Goal: Information Seeking & Learning: Learn about a topic

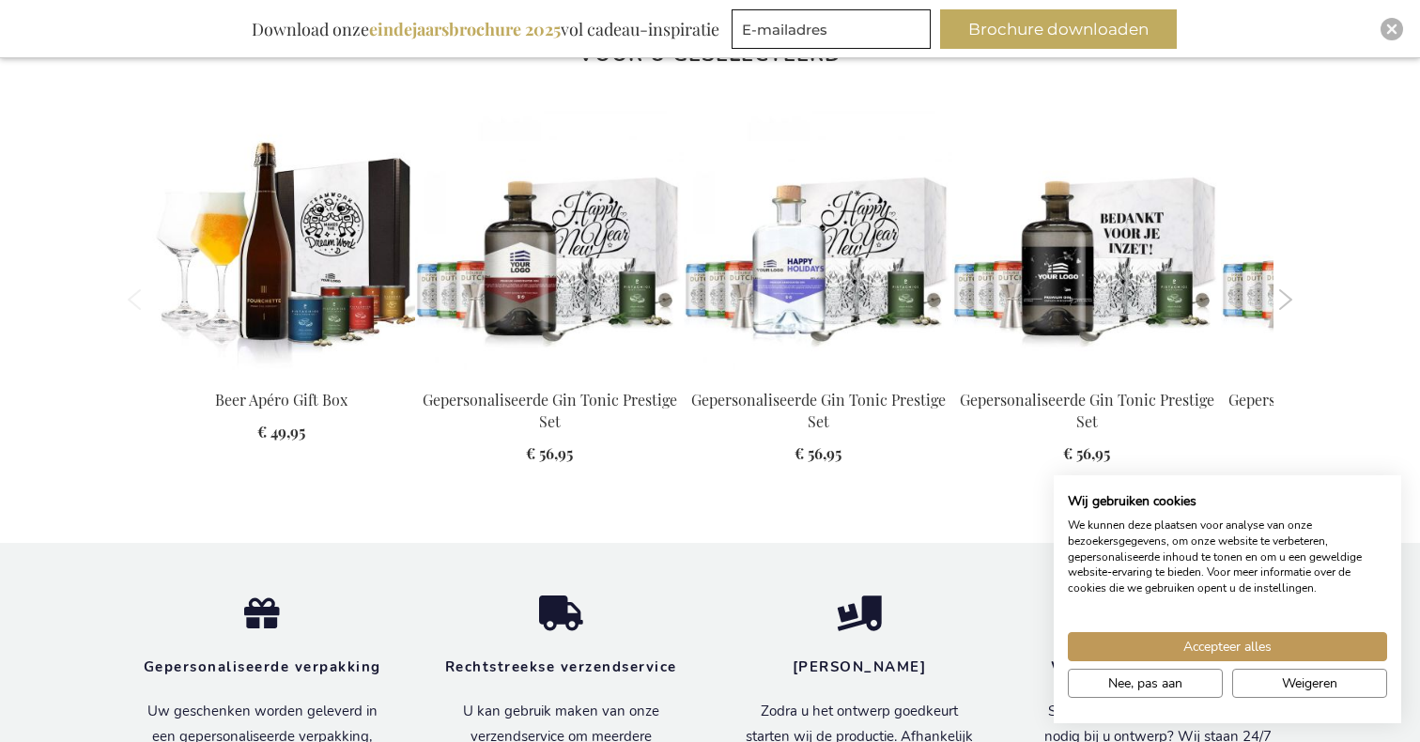
scroll to position [2736, 0]
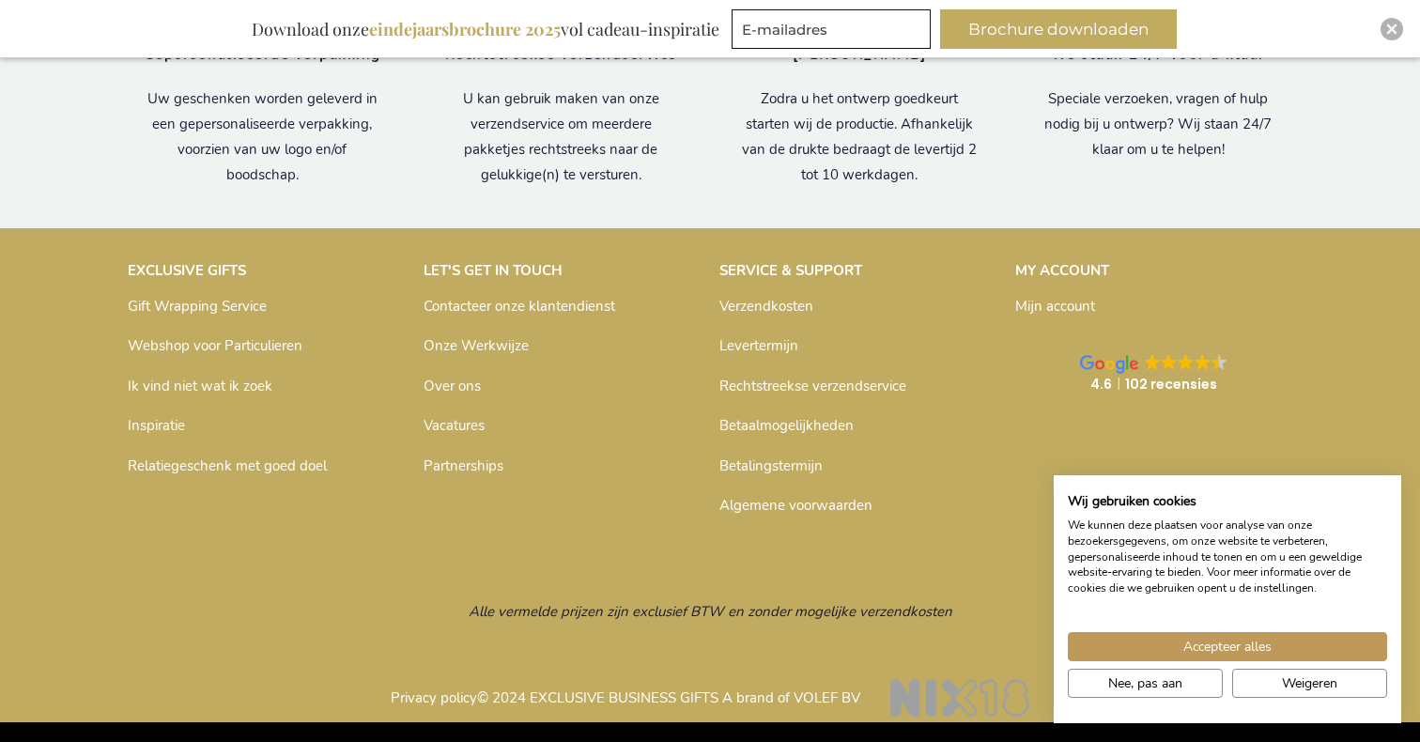
click at [462, 381] on link "Over ons" at bounding box center [452, 386] width 57 height 19
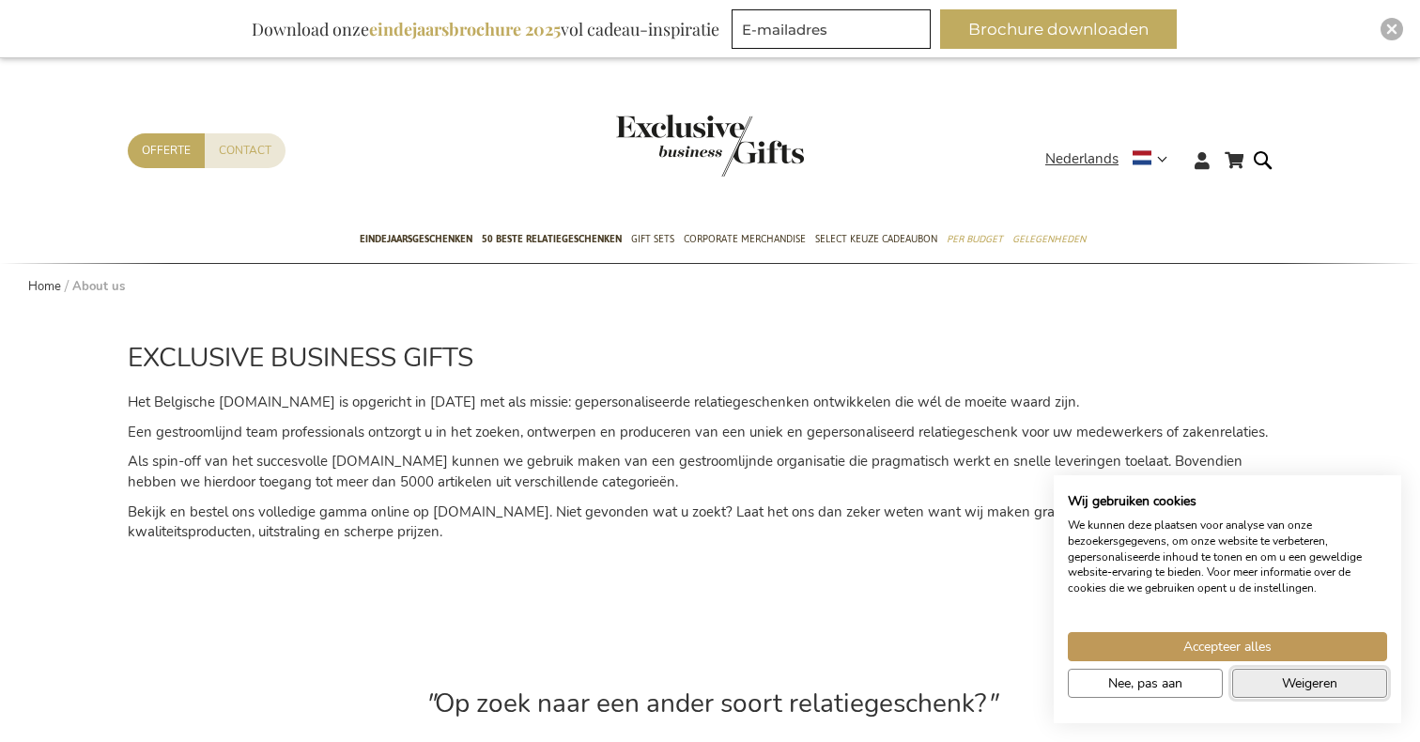
click at [1295, 685] on span "Weigeren" at bounding box center [1309, 684] width 55 height 20
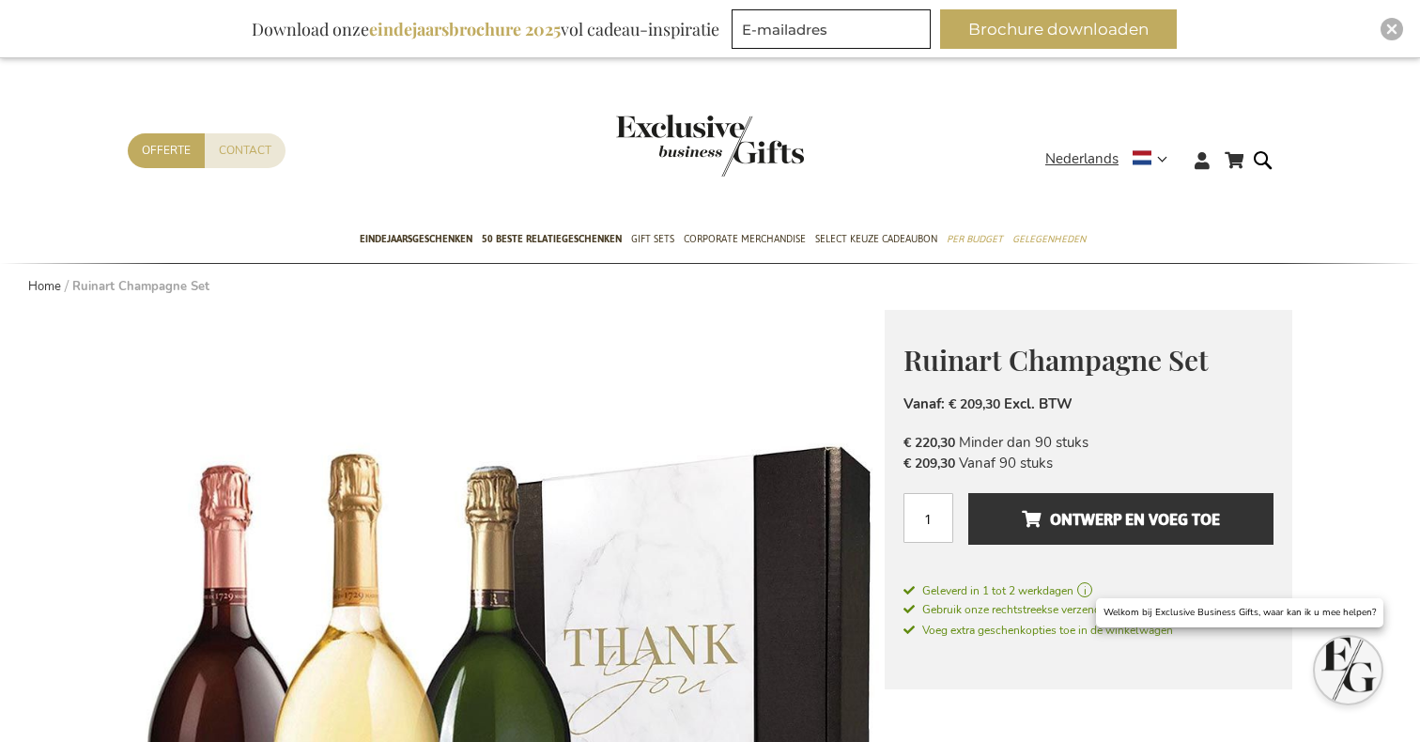
click at [705, 121] on img "store logo" at bounding box center [710, 146] width 188 height 62
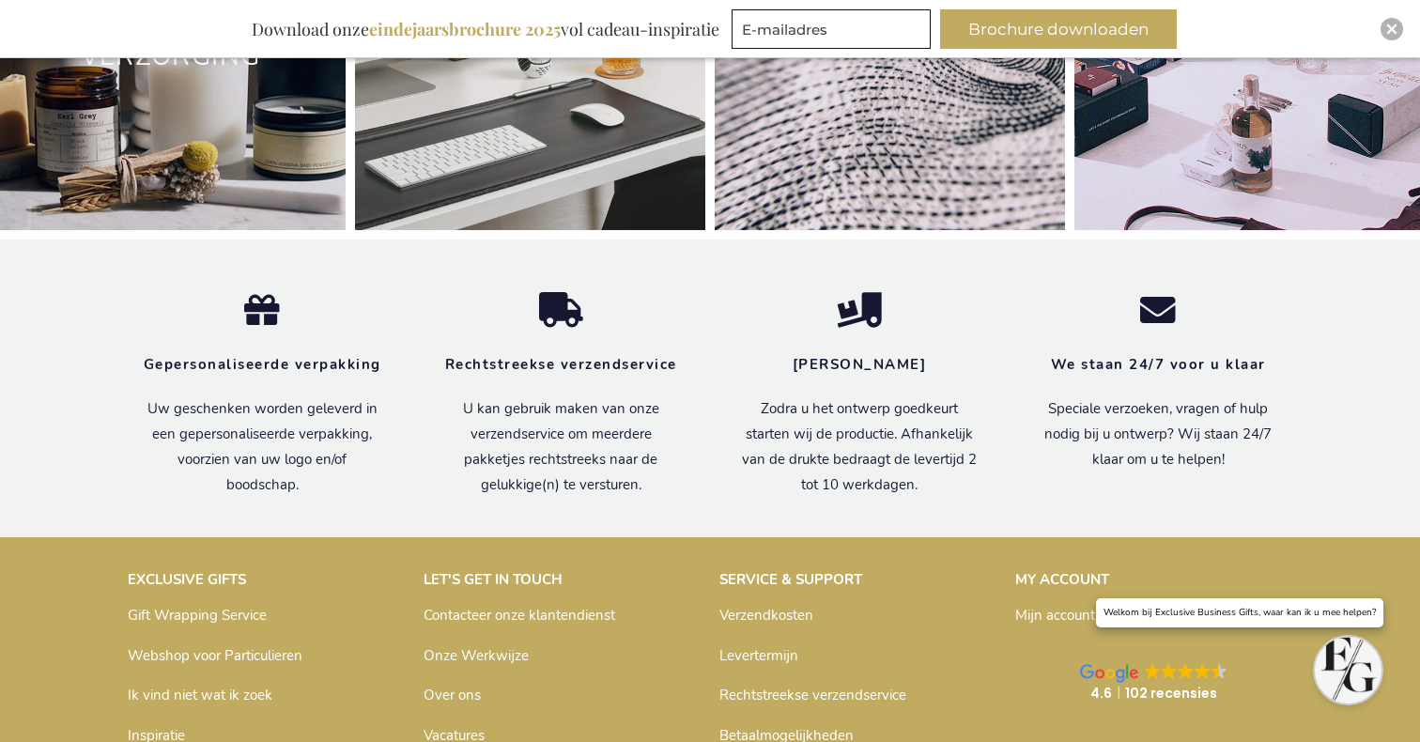
scroll to position [6395, 0]
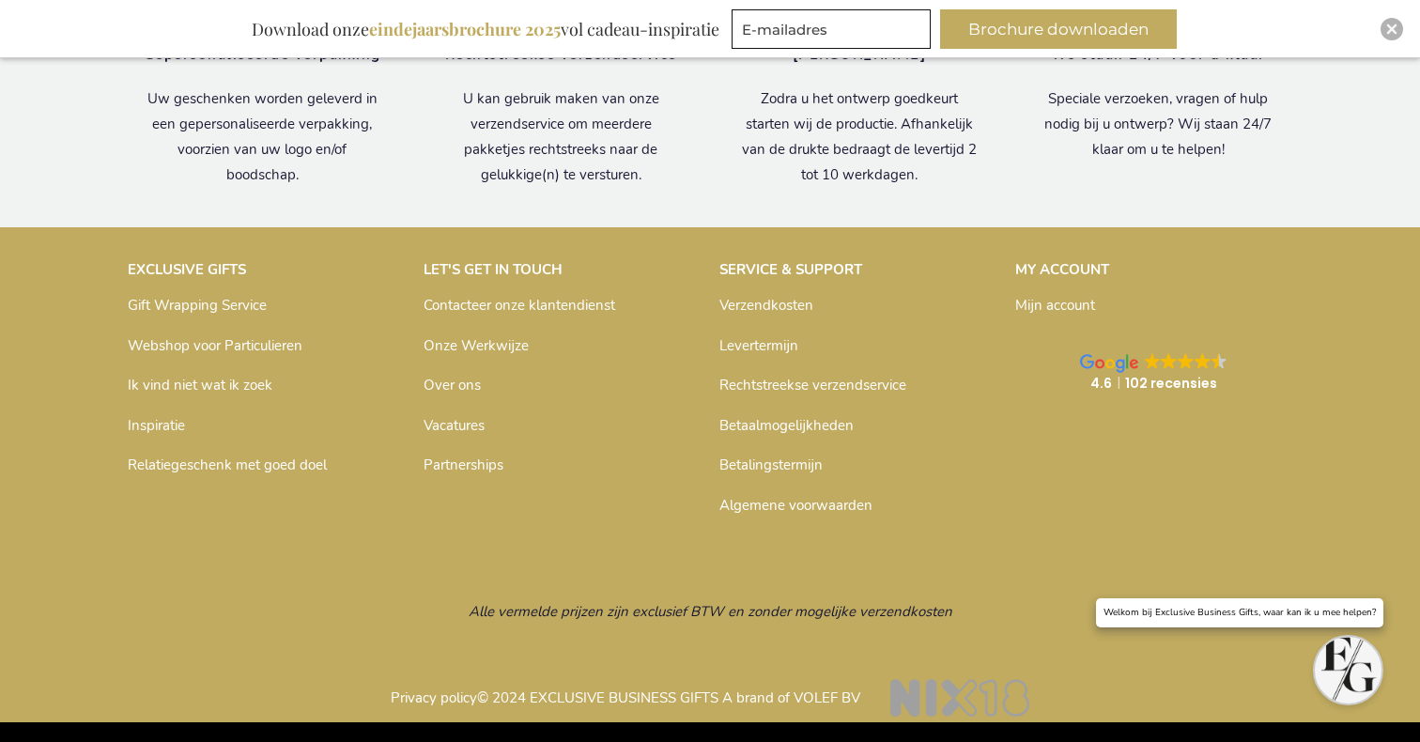
click at [461, 381] on link "Over ons" at bounding box center [452, 385] width 57 height 19
